Goal: Transaction & Acquisition: Purchase product/service

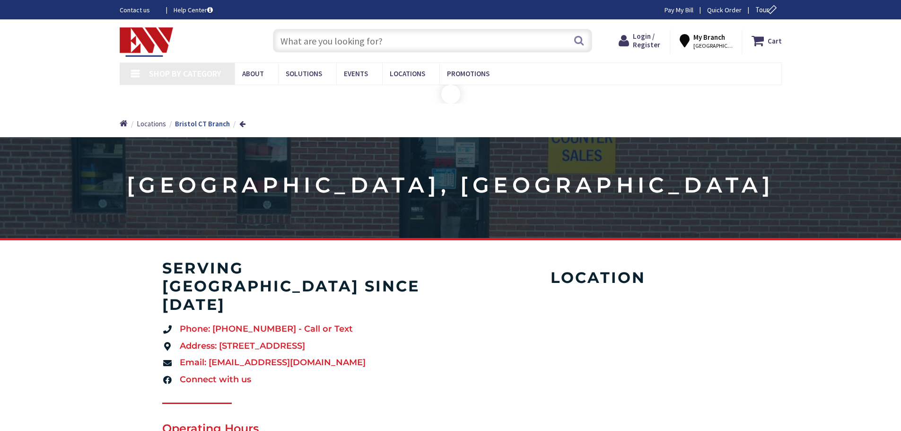
type input "[STREET_ADDRESS]"
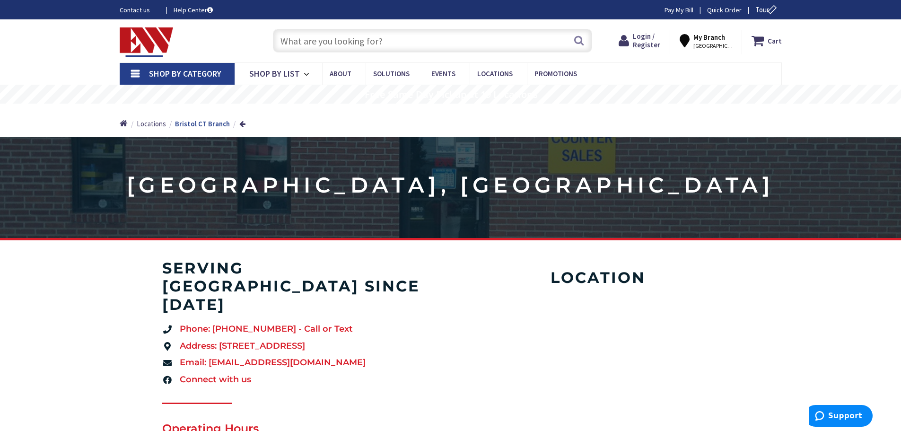
click at [334, 39] on input "text" at bounding box center [432, 41] width 319 height 24
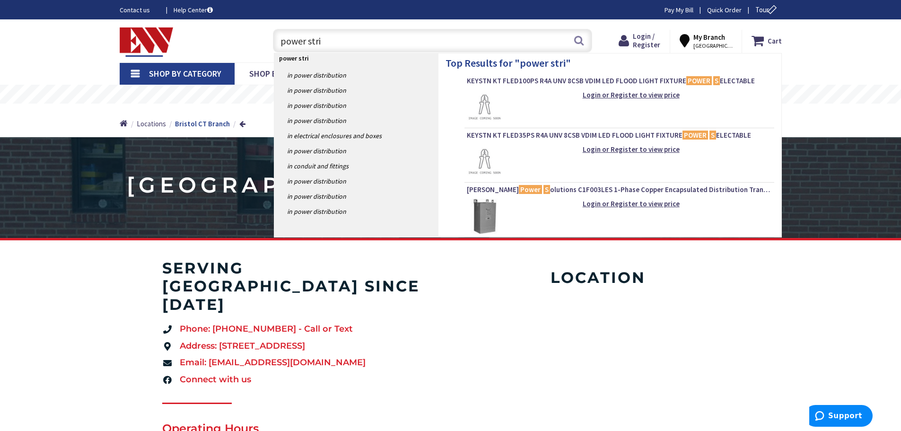
type input "power strip"
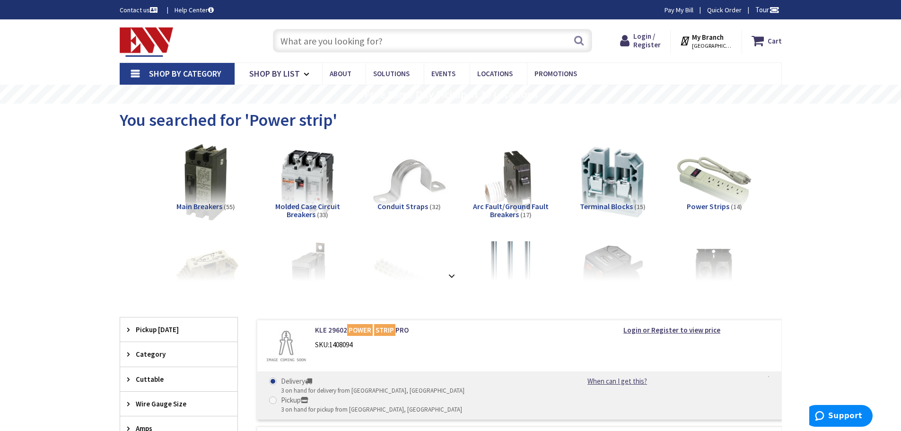
click at [291, 39] on input "text" at bounding box center [432, 41] width 319 height 24
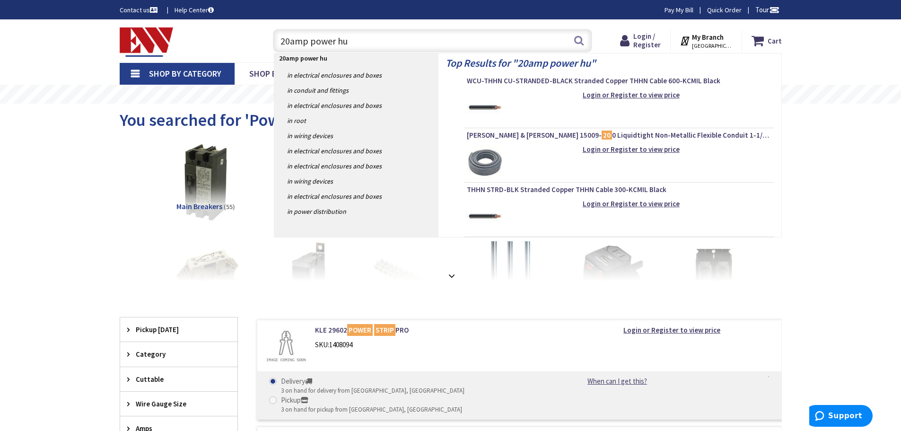
type input "20amp power hub"
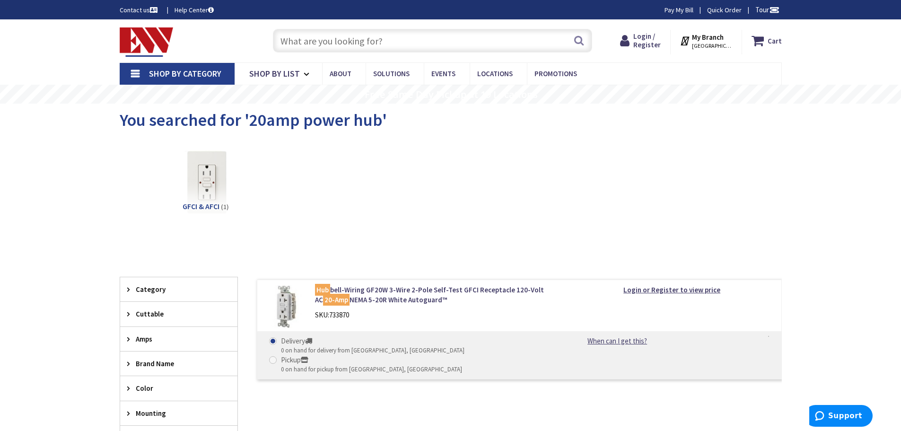
click at [303, 38] on input "text" at bounding box center [432, 41] width 319 height 24
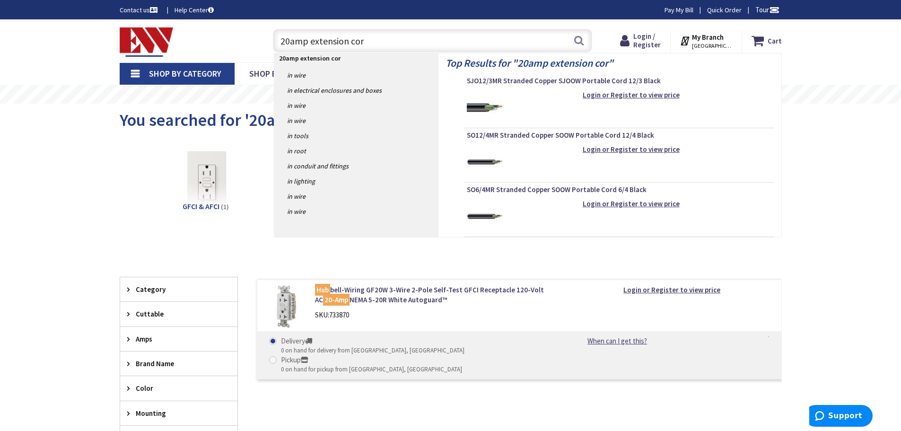
type input "20amp extension cord"
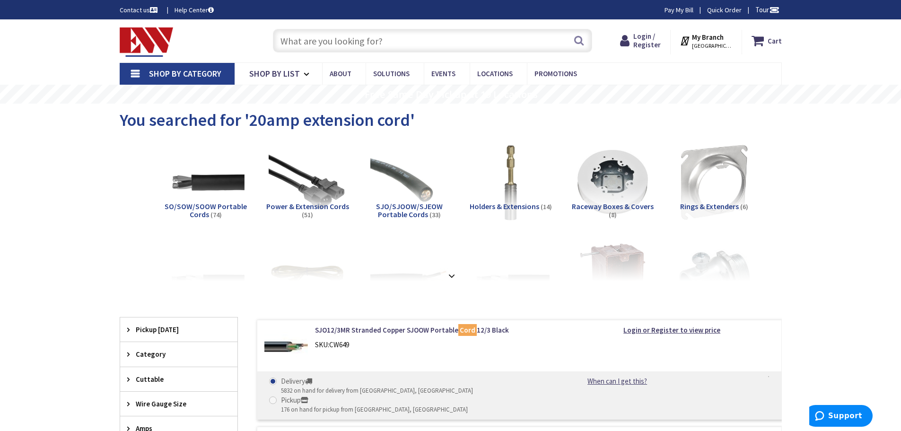
click at [305, 203] on span "Power & Extension Cords" at bounding box center [307, 206] width 83 height 9
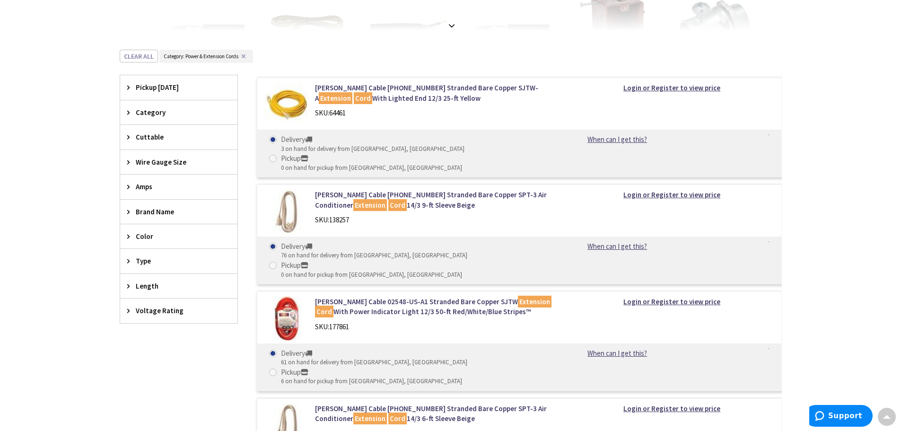
scroll to position [253, 0]
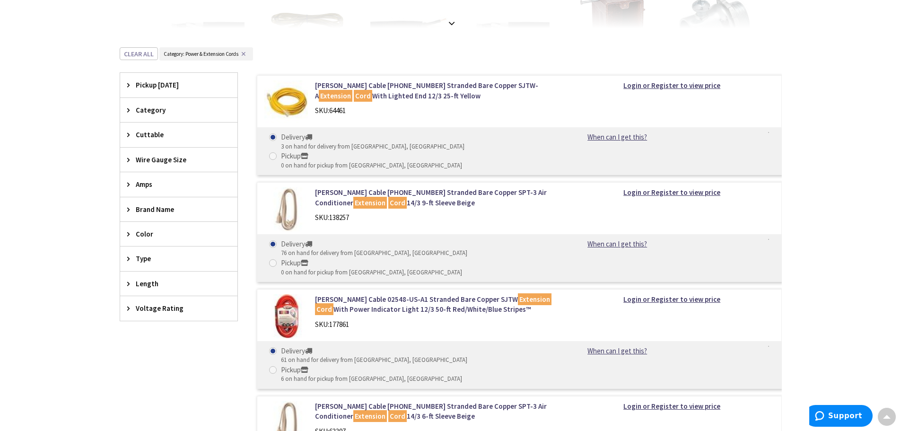
click at [141, 185] on span "Amps" at bounding box center [174, 184] width 77 height 10
click at [166, 187] on span "Amps" at bounding box center [174, 184] width 77 height 10
click at [167, 162] on span "Wire Gauge Size" at bounding box center [174, 160] width 77 height 10
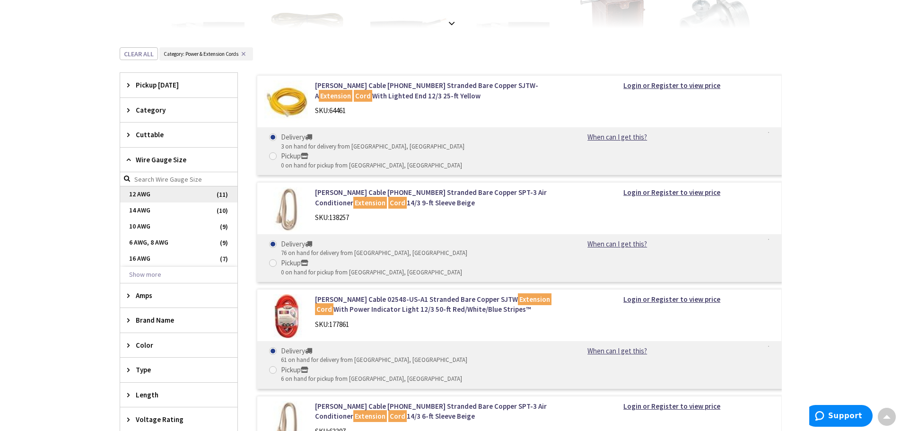
click at [161, 194] on span "12 AWG" at bounding box center [178, 194] width 117 height 16
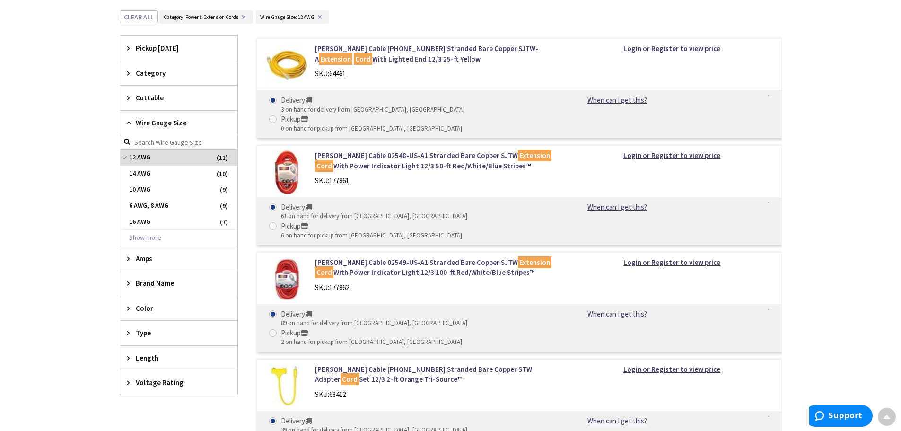
scroll to position [347, 0]
click at [166, 257] on span "Amps" at bounding box center [174, 258] width 77 height 10
